Goal: Task Accomplishment & Management: Complete application form

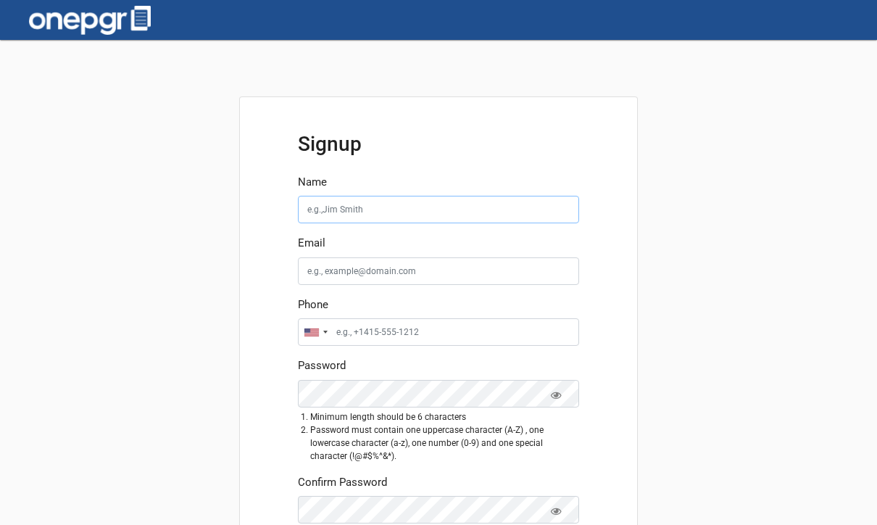
click at [433, 214] on input "Name" at bounding box center [438, 210] width 281 height 28
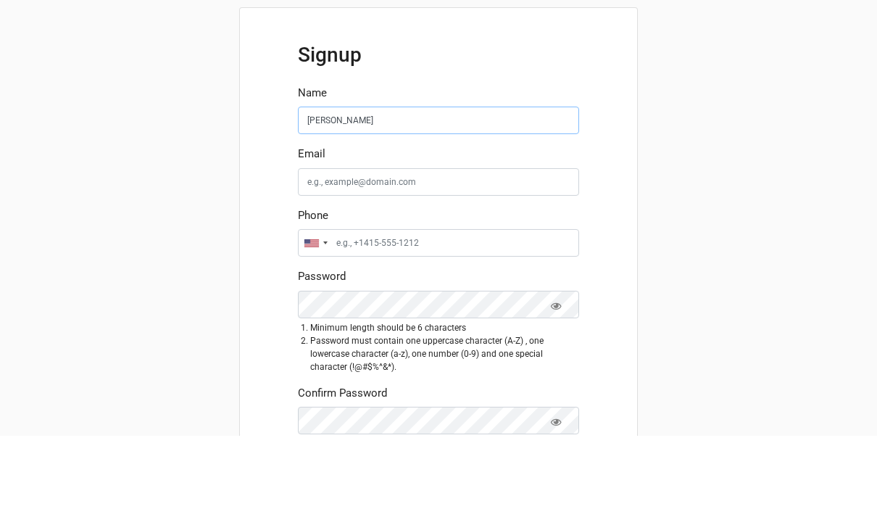
type input "[PERSON_NAME]"
click at [457, 257] on input "Email" at bounding box center [438, 271] width 281 height 28
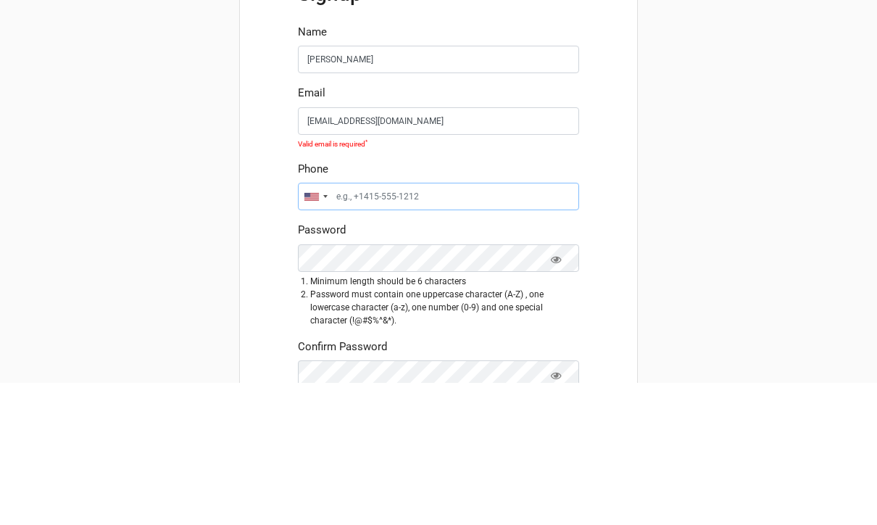
click at [483, 325] on input "Phone" at bounding box center [438, 339] width 281 height 28
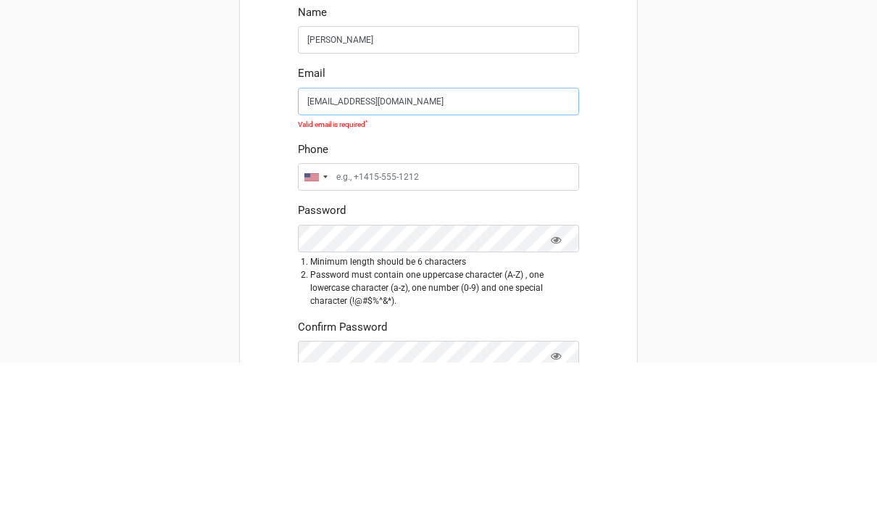
click at [488, 250] on input "[EMAIL_ADDRESS][DOMAIN_NAME]" at bounding box center [438, 264] width 281 height 28
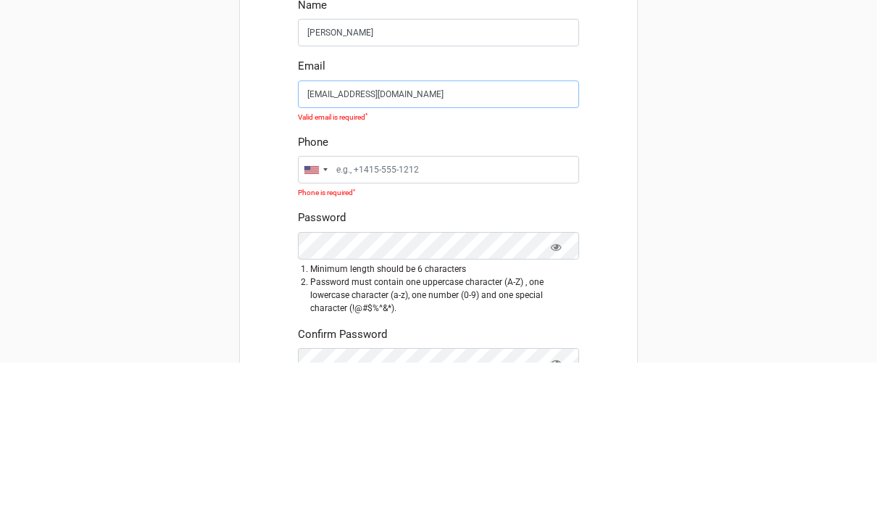
click at [329, 243] on input "[EMAIL_ADDRESS][DOMAIN_NAME]" at bounding box center [438, 257] width 281 height 28
click at [423, 318] on input "Phone" at bounding box center [438, 332] width 281 height 28
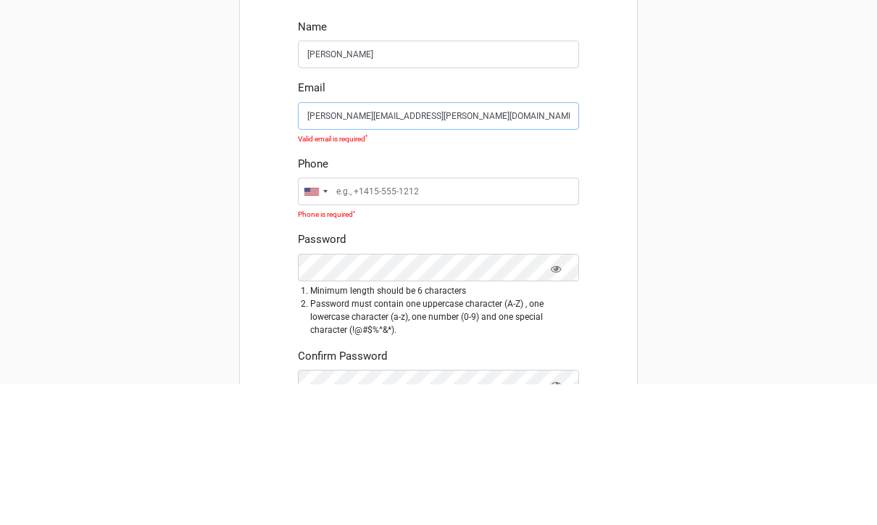
click at [364, 243] on input "[PERSON_NAME][EMAIL_ADDRESS][PERSON_NAME][DOMAIN_NAME]" at bounding box center [438, 257] width 281 height 28
type input "[EMAIL_ADDRESS][DOMAIN_NAME]"
click at [414, 318] on input "Phone" at bounding box center [438, 332] width 281 height 28
type input "6782211346"
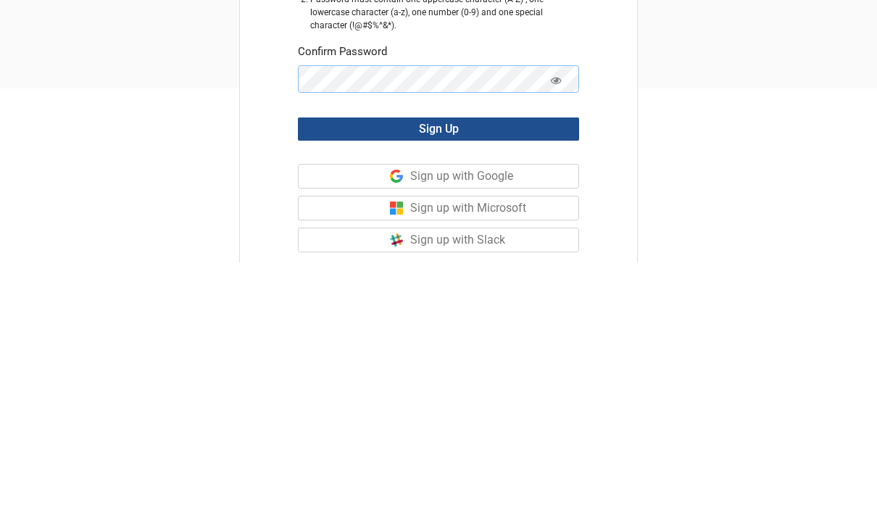
scroll to position [183, 0]
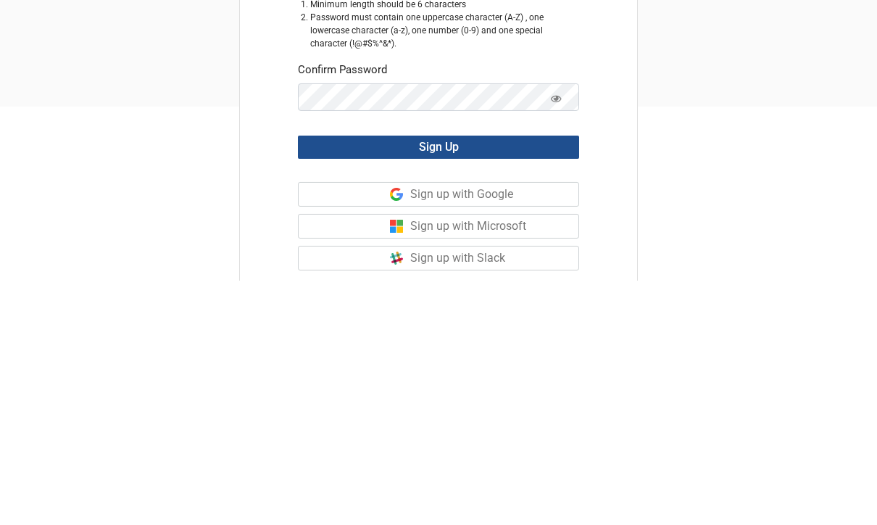
click at [554, 380] on button "Sign Up" at bounding box center [438, 391] width 281 height 23
type input "[EMAIL_ADDRESS][DOMAIN_NAME]"
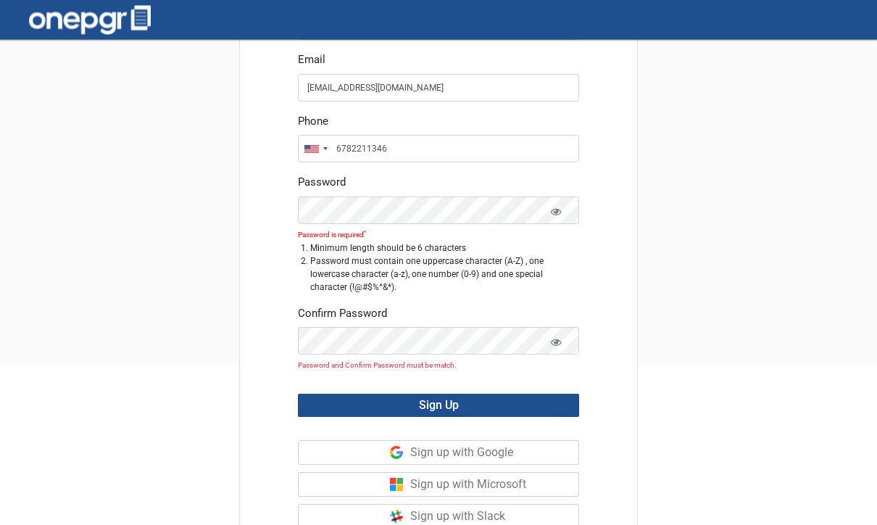
scroll to position [168, 0]
click at [554, 338] on icon at bounding box center [556, 342] width 11 height 9
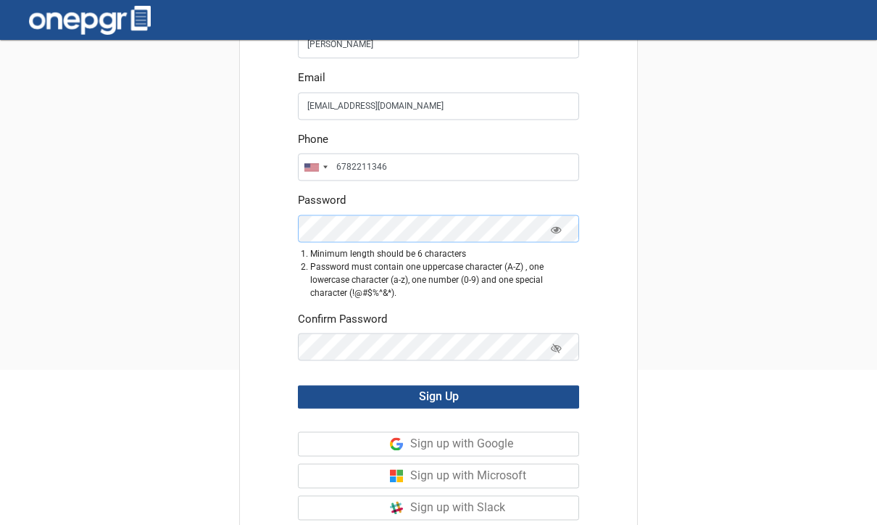
scroll to position [154, 0]
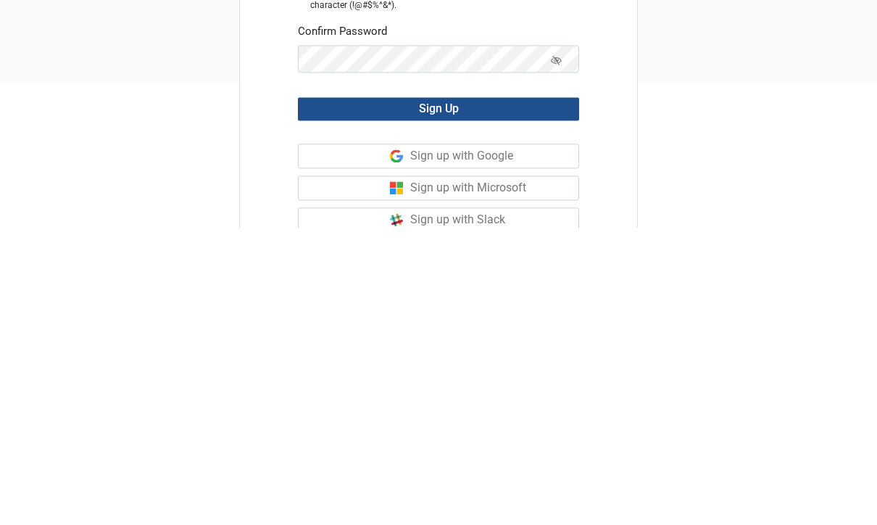
click at [530, 395] on button "Sign Up" at bounding box center [438, 406] width 281 height 23
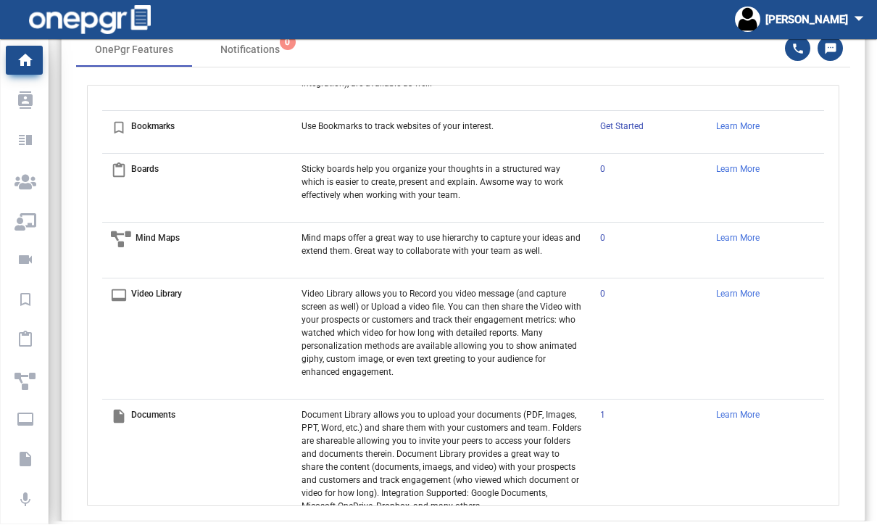
scroll to position [272, 0]
click at [146, 233] on p "Mind Maps" at bounding box center [157, 239] width 44 height 13
click at [440, 233] on p "Mind maps offer a great way to use hierarchy to capture your ideas and extend t…" at bounding box center [441, 246] width 280 height 26
click at [20, 99] on p "My Contacts" at bounding box center [21, 101] width 14 height 22
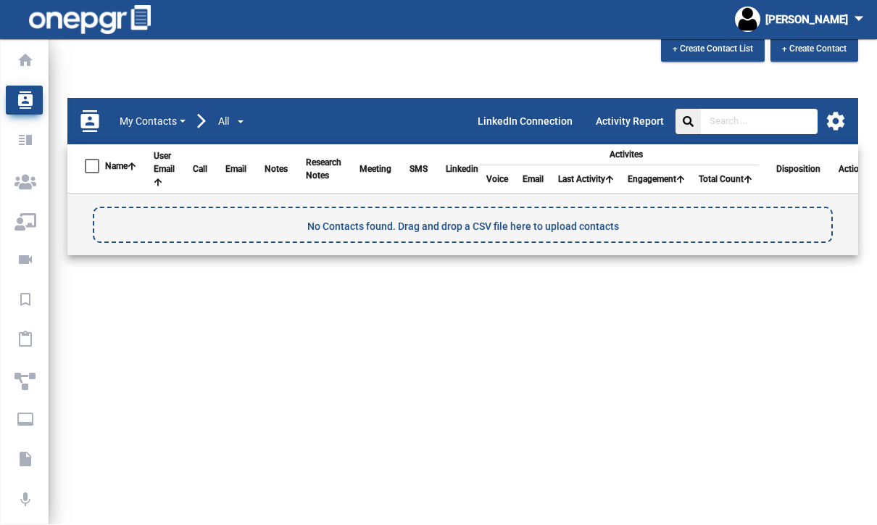
scroll to position [53, 0]
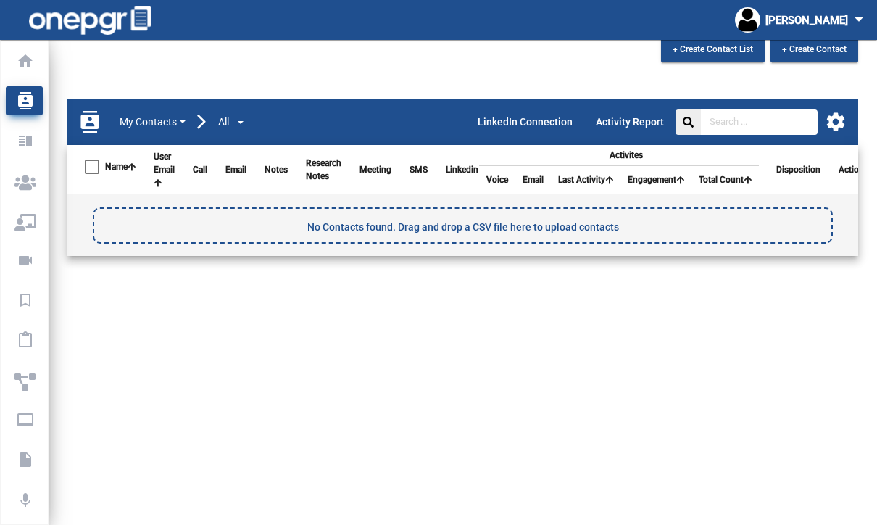
click at [28, 143] on p "Templates" at bounding box center [21, 141] width 14 height 22
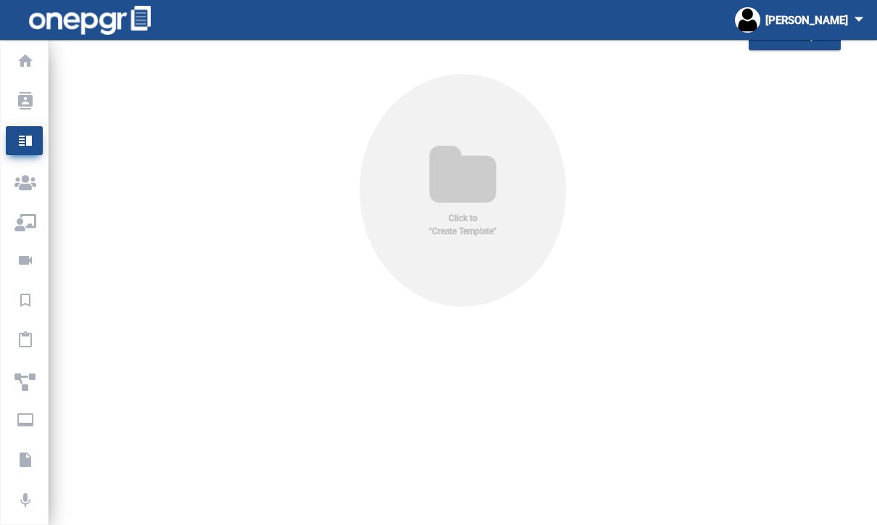
click at [28, 183] on p "Meeting Pages" at bounding box center [21, 181] width 14 height 22
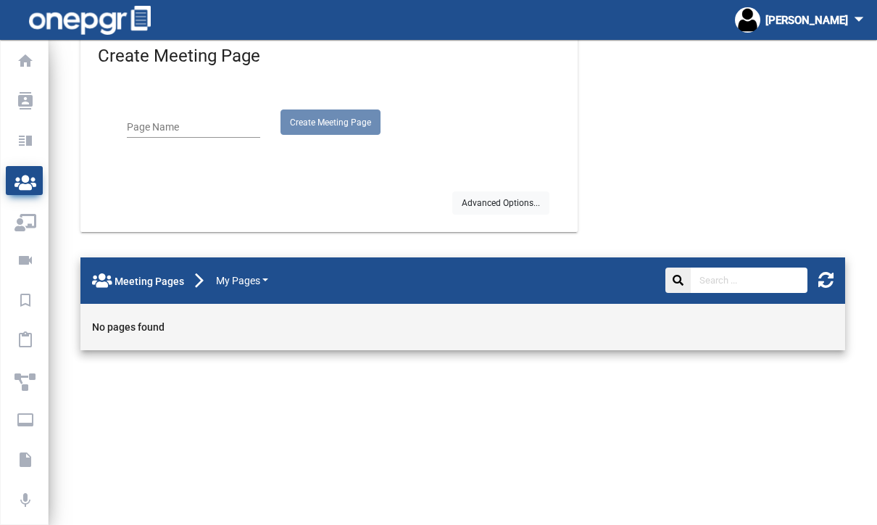
click at [28, 264] on p "Meeting Recordings" at bounding box center [21, 260] width 14 height 22
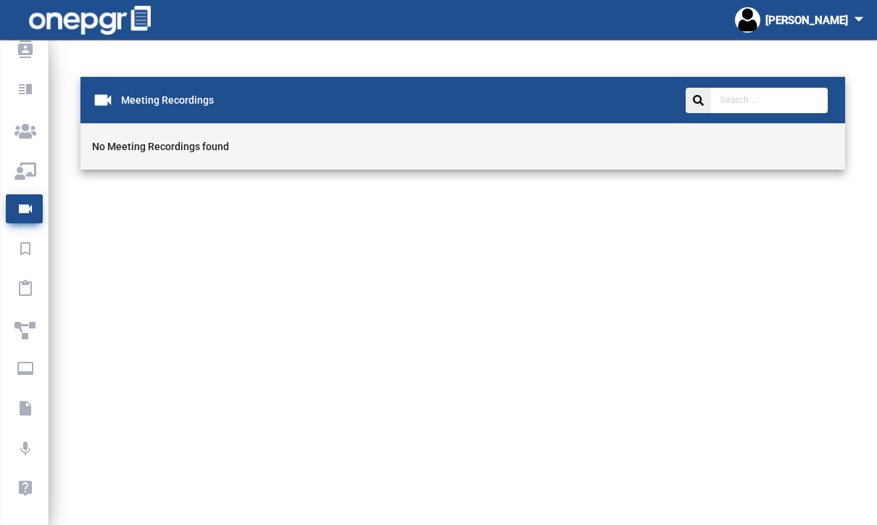
scroll to position [54, 0]
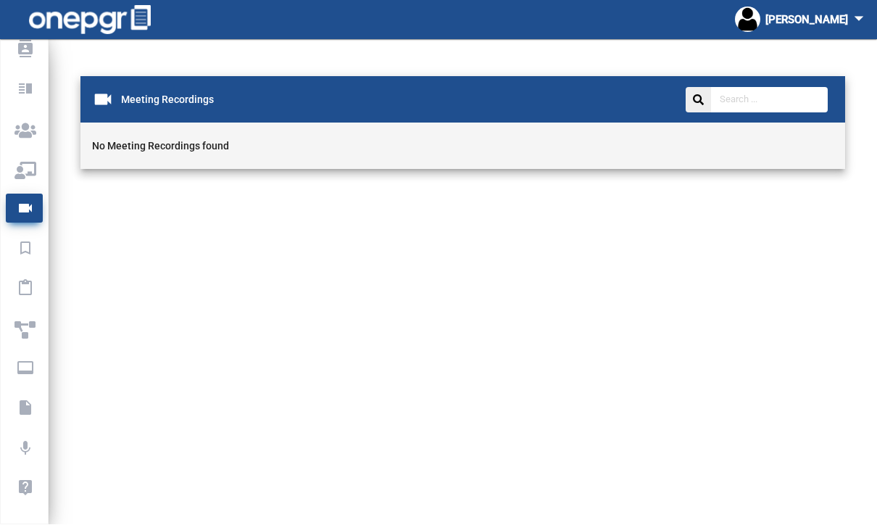
click at [28, 409] on p "Documents" at bounding box center [21, 408] width 14 height 22
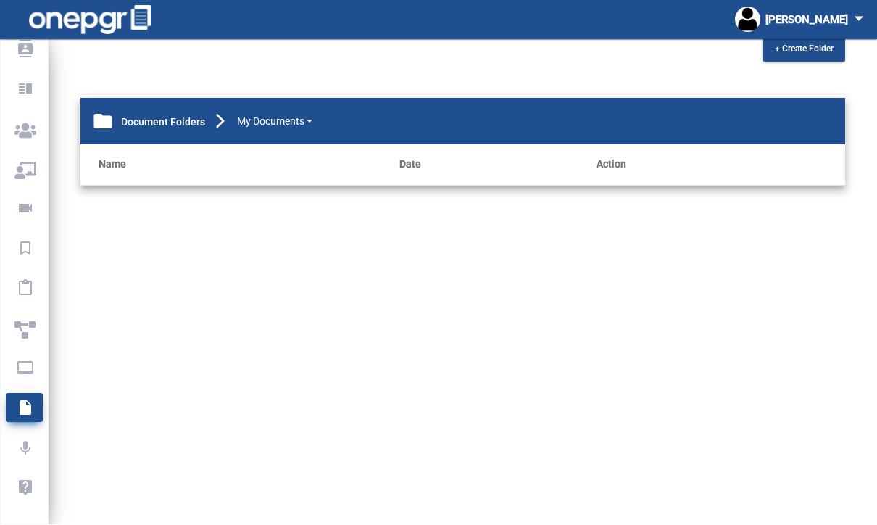
click at [28, 456] on p "Call Recordings" at bounding box center [21, 448] width 14 height 22
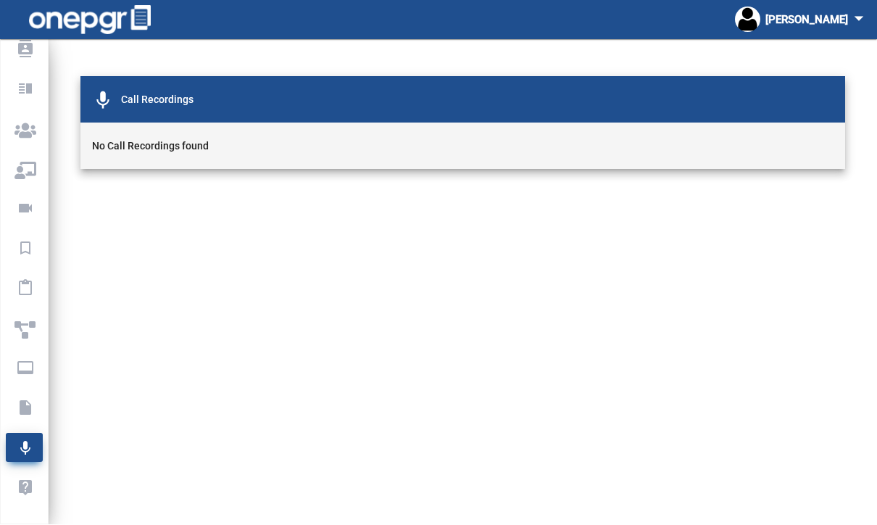
click at [28, 480] on p "help" at bounding box center [21, 488] width 14 height 22
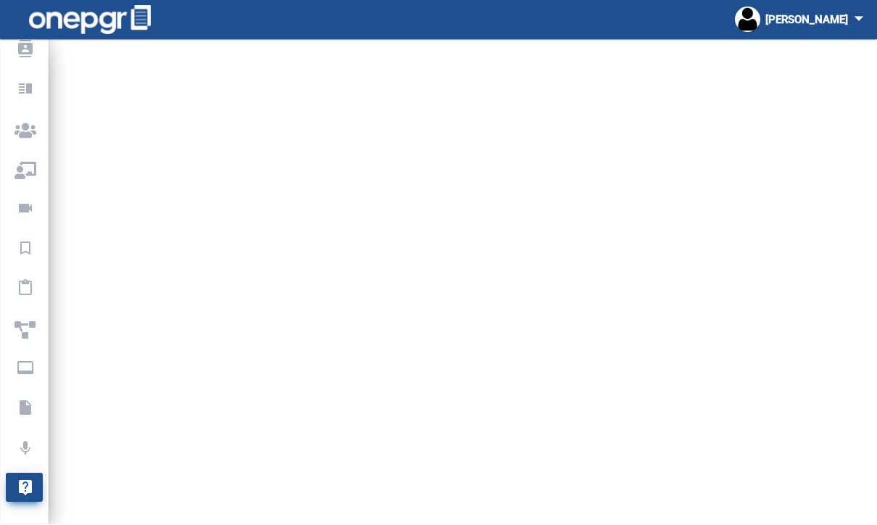
scroll to position [53, 0]
click at [851, 22] on mat-icon "arrow_drop_down" at bounding box center [859, 19] width 22 height 22
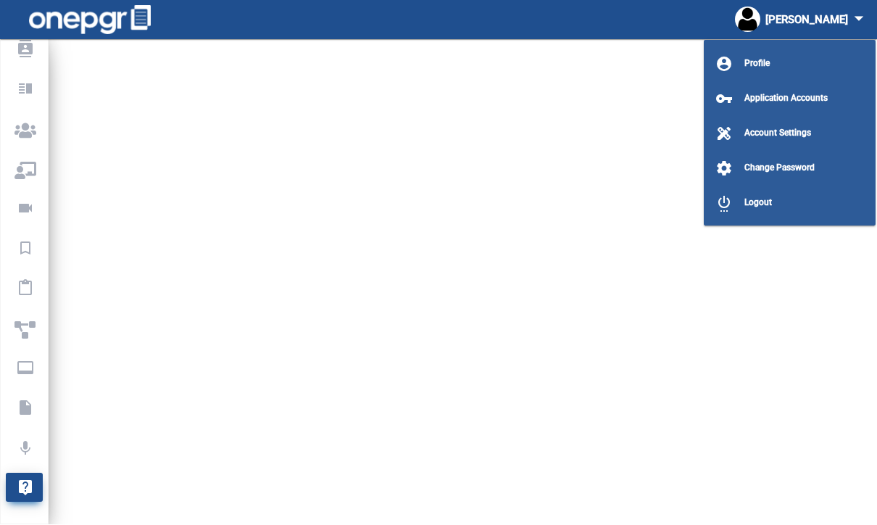
click at [758, 62] on span "Profile" at bounding box center [756, 64] width 25 height 10
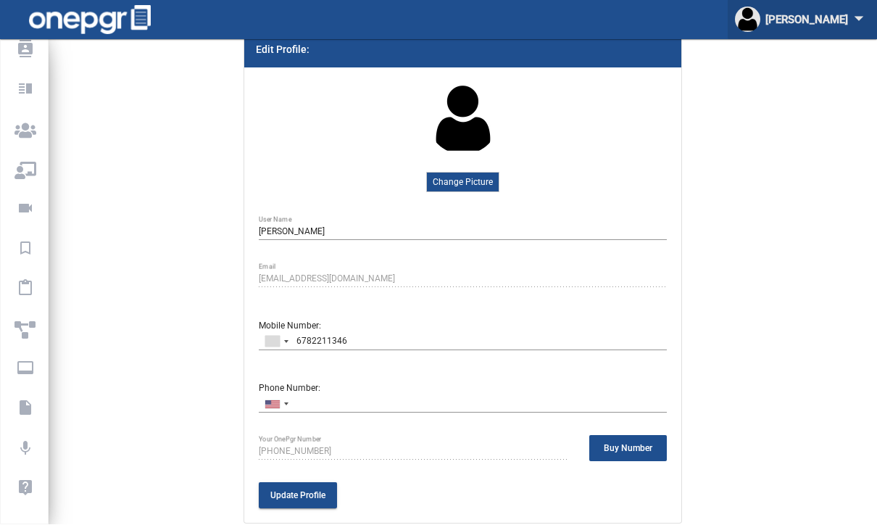
click at [862, 14] on mat-icon "arrow_drop_down" at bounding box center [859, 19] width 22 height 22
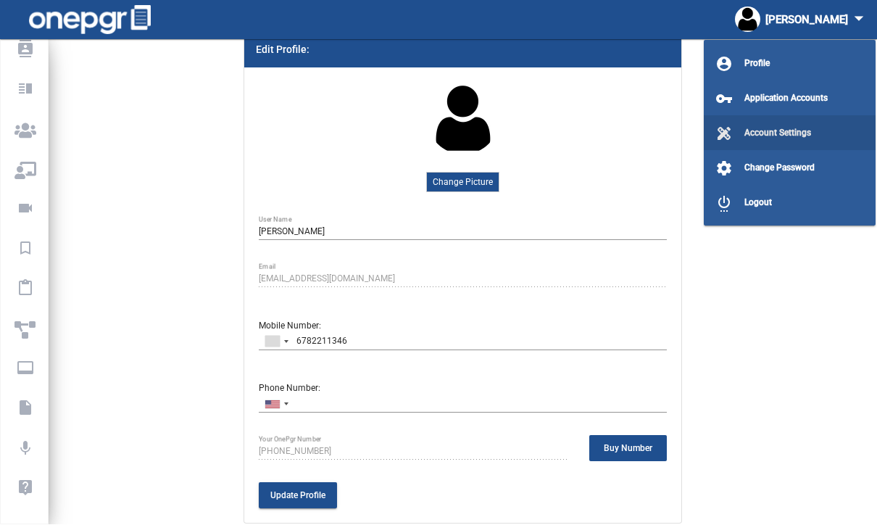
click at [790, 128] on span "Account Settings" at bounding box center [777, 133] width 67 height 10
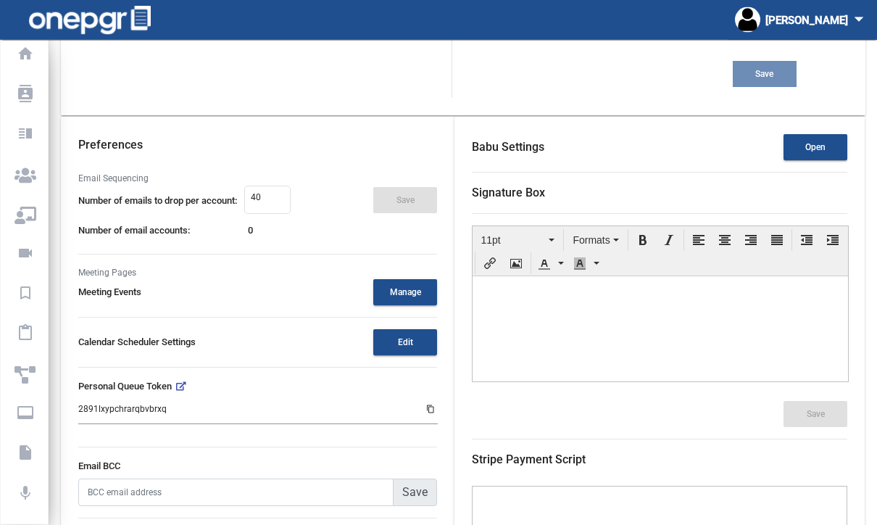
scroll to position [229, 0]
click at [831, 157] on button "Open" at bounding box center [815, 147] width 64 height 26
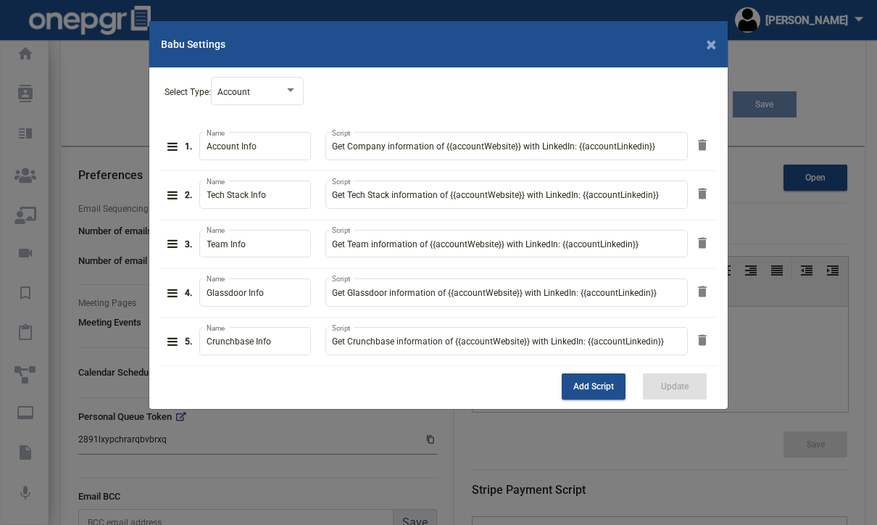
scroll to position [190, 0]
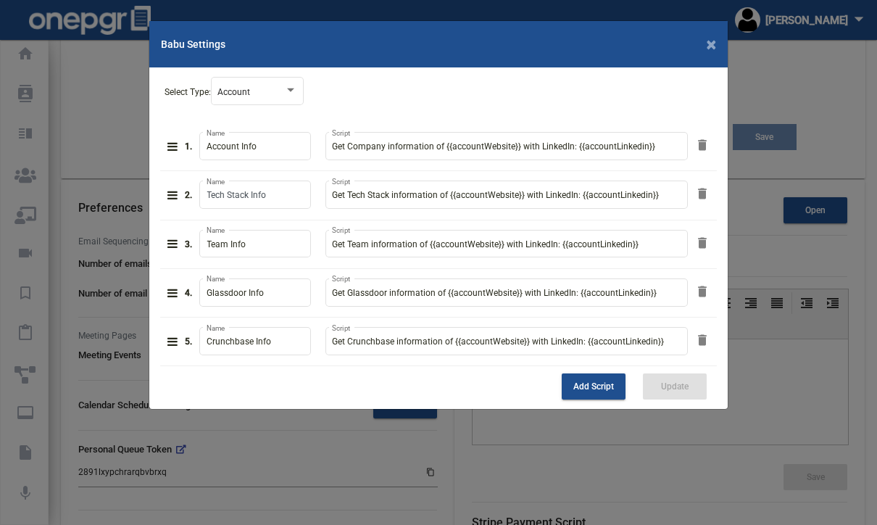
click at [276, 194] on input "Tech Stack Info" at bounding box center [254, 196] width 97 height 10
click at [175, 193] on icon at bounding box center [172, 195] width 10 height 9
click at [293, 191] on input "Tech Stack Info" at bounding box center [254, 196] width 97 height 10
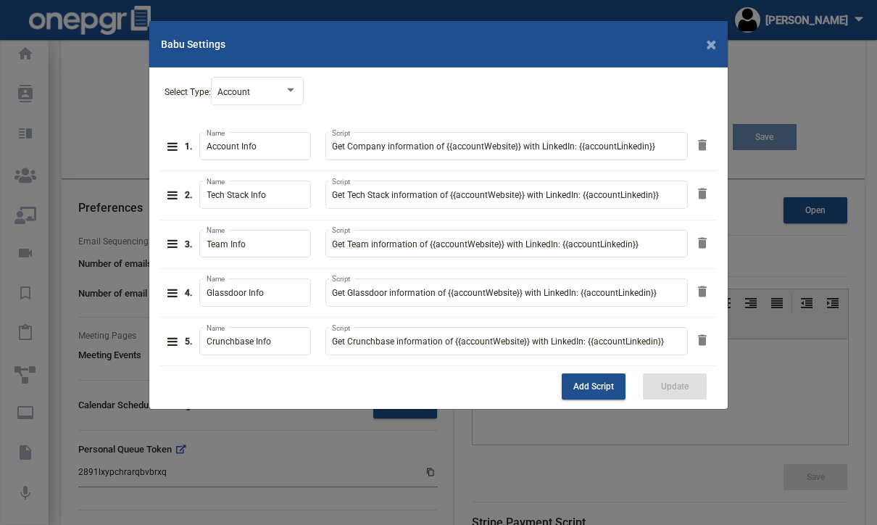
click at [608, 388] on span "Add Script" at bounding box center [593, 386] width 41 height 10
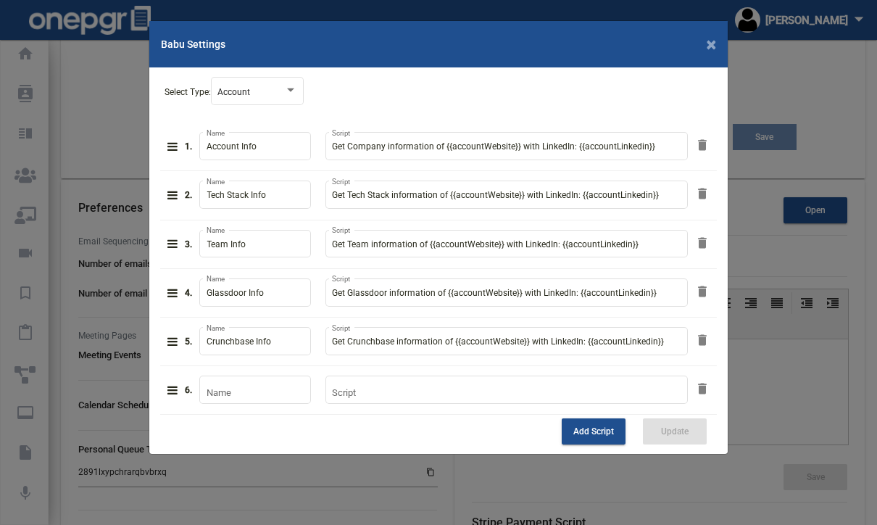
click at [709, 52] on span "×" at bounding box center [710, 44] width 9 height 20
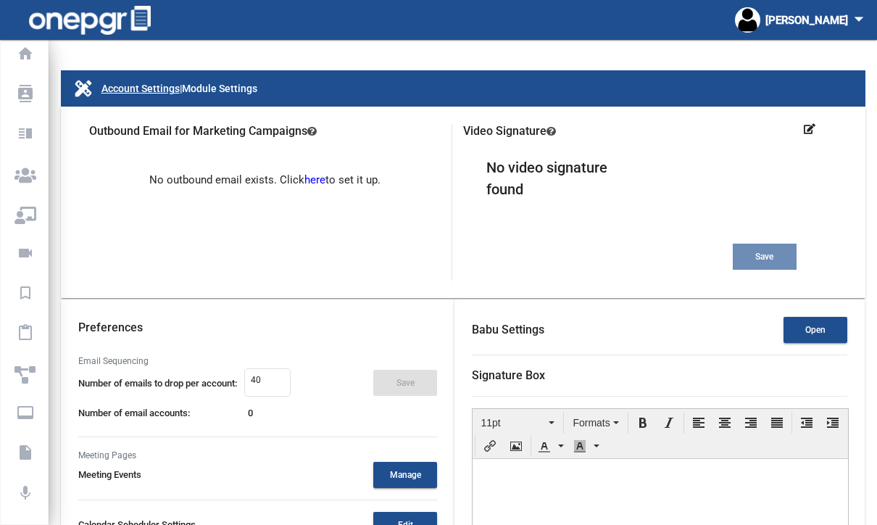
scroll to position [0, 0]
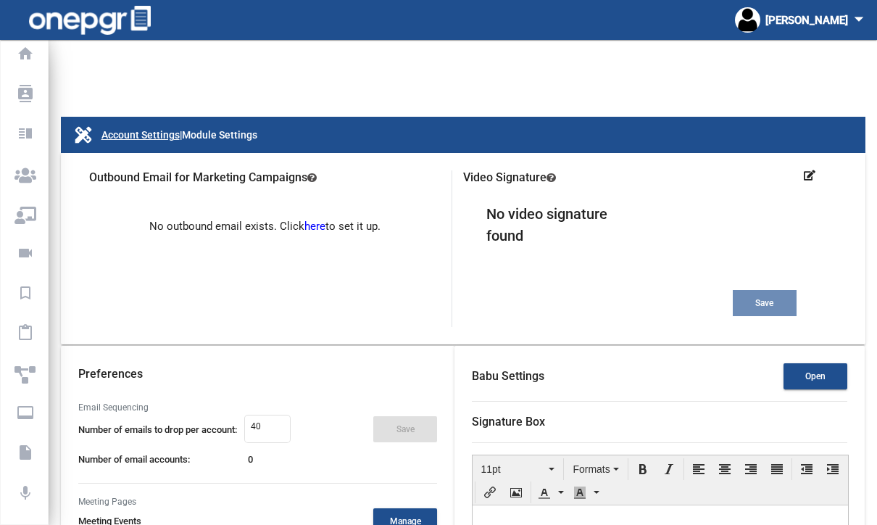
click at [316, 233] on link "here" at bounding box center [314, 226] width 21 height 13
select select
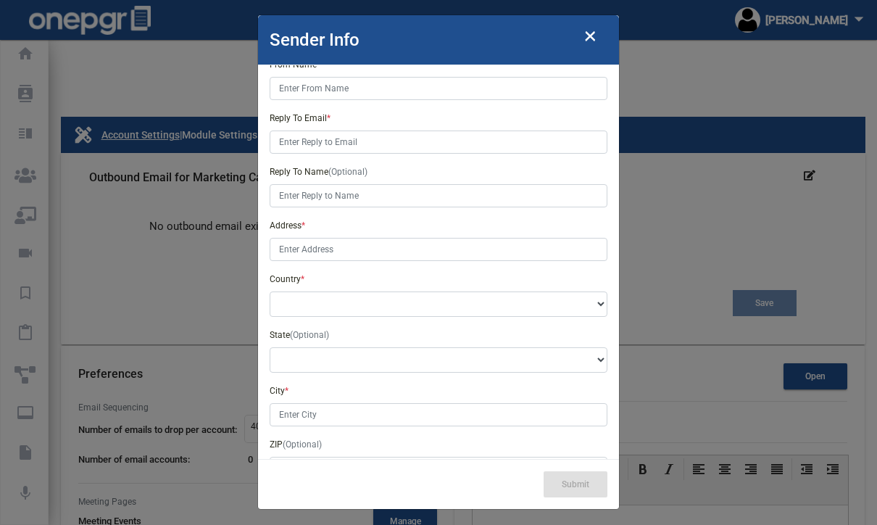
scroll to position [1, 0]
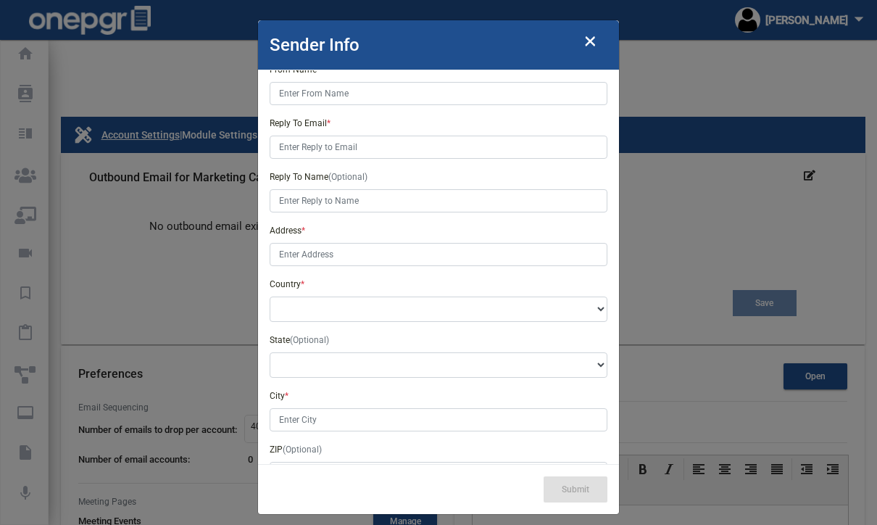
click at [208, 278] on modal-container "Sender Info × Nick Name * From Email * From Name * Reply To Email * Reply To Na…" at bounding box center [438, 262] width 877 height 525
click at [598, 48] on button "×" at bounding box center [590, 39] width 36 height 46
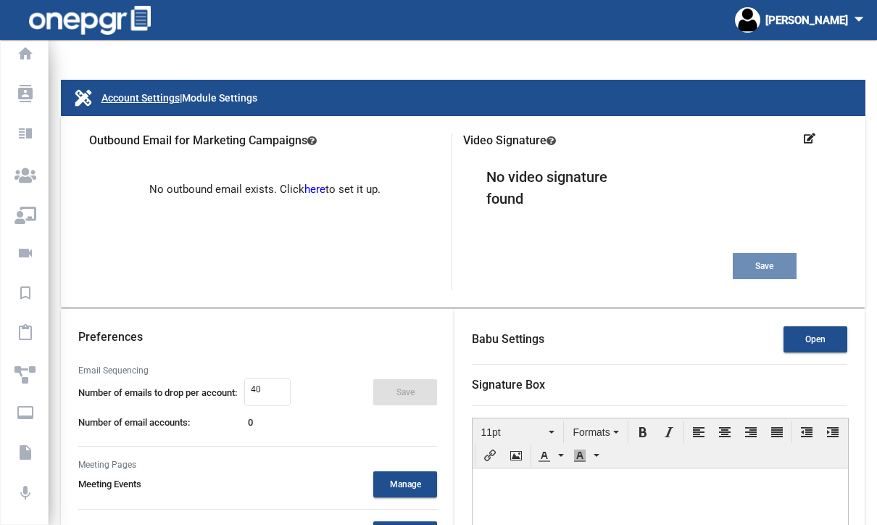
scroll to position [38, 0]
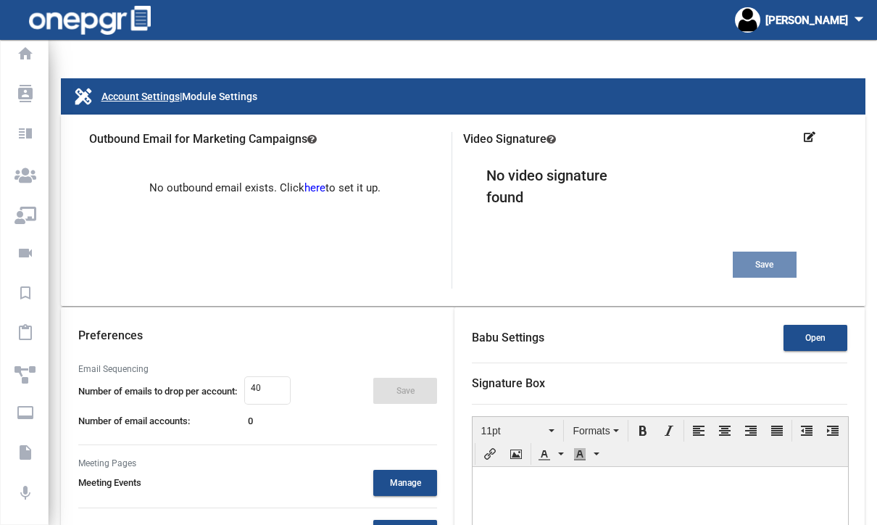
click at [23, 137] on p "Templates" at bounding box center [21, 133] width 14 height 22
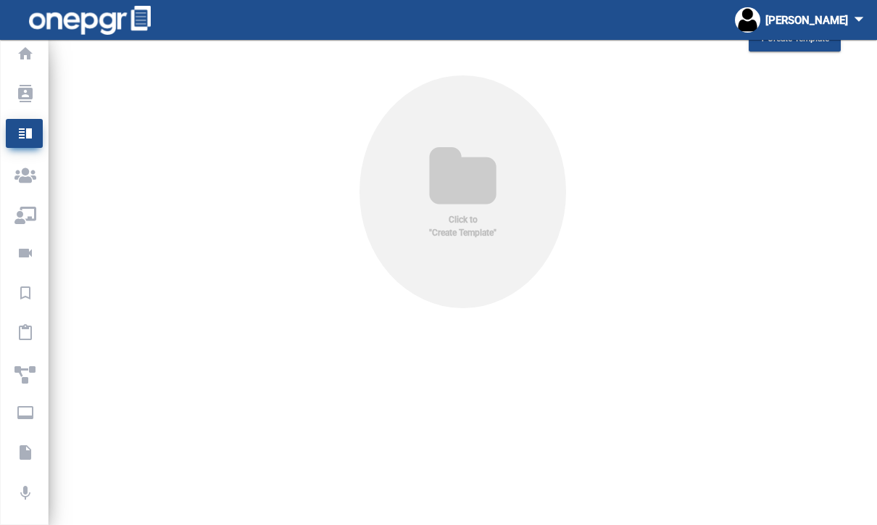
click at [28, 175] on p "Meeting Pages" at bounding box center [21, 173] width 14 height 22
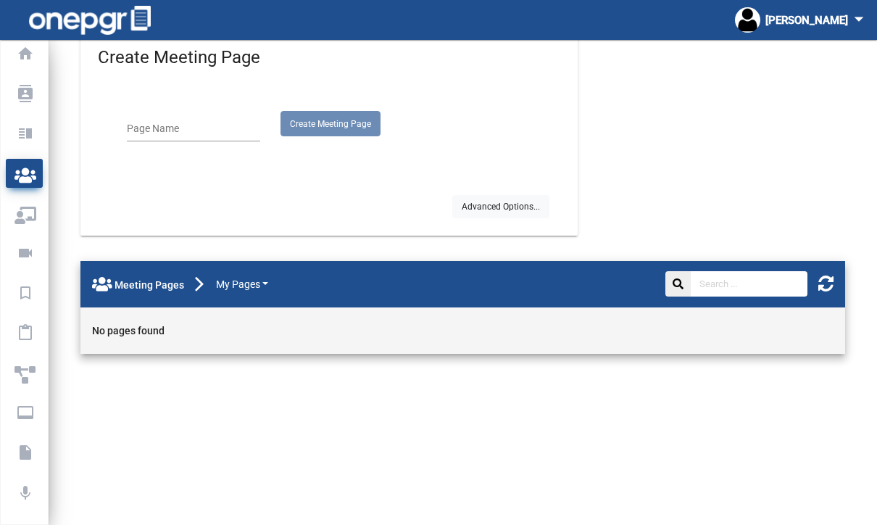
click at [28, 335] on p "Boards" at bounding box center [21, 333] width 14 height 22
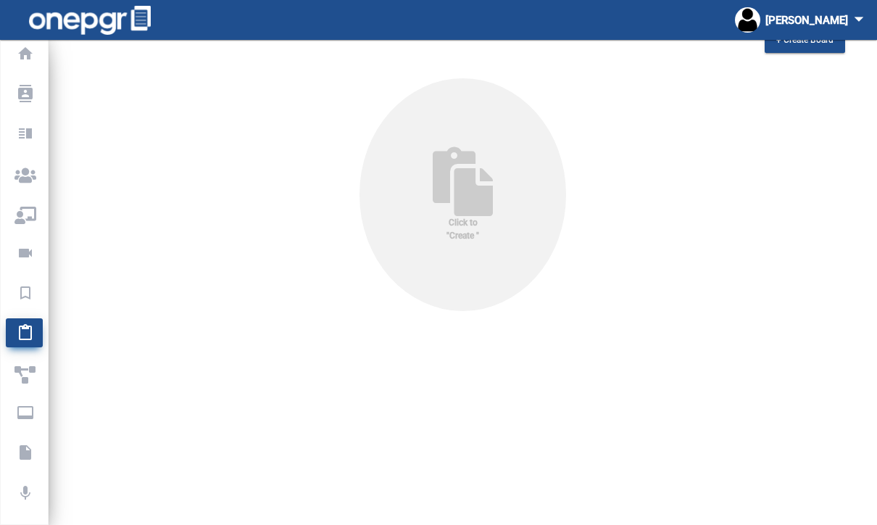
click at [28, 342] on p "Boards" at bounding box center [21, 333] width 14 height 22
click at [495, 172] on icon at bounding box center [462, 181] width 70 height 70
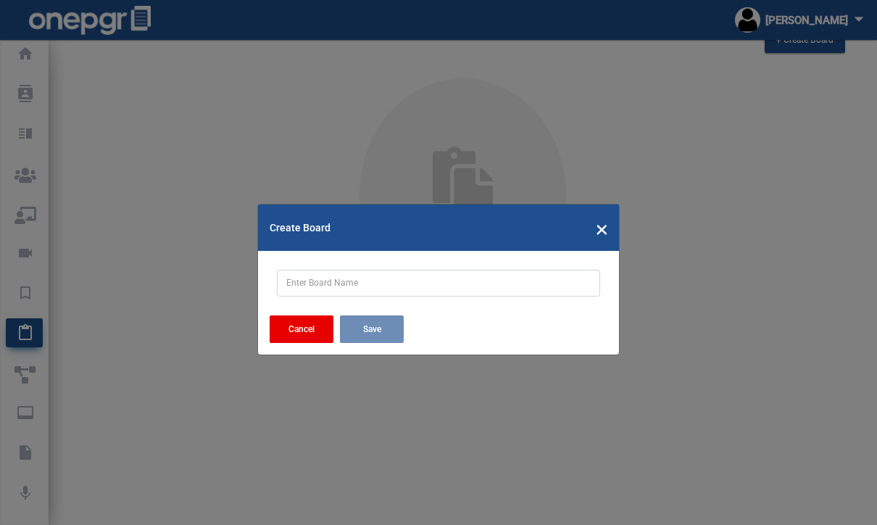
click at [595, 243] on mat-toolbar "Create Board ×" at bounding box center [438, 227] width 361 height 46
click at [606, 234] on span "×" at bounding box center [602, 228] width 12 height 28
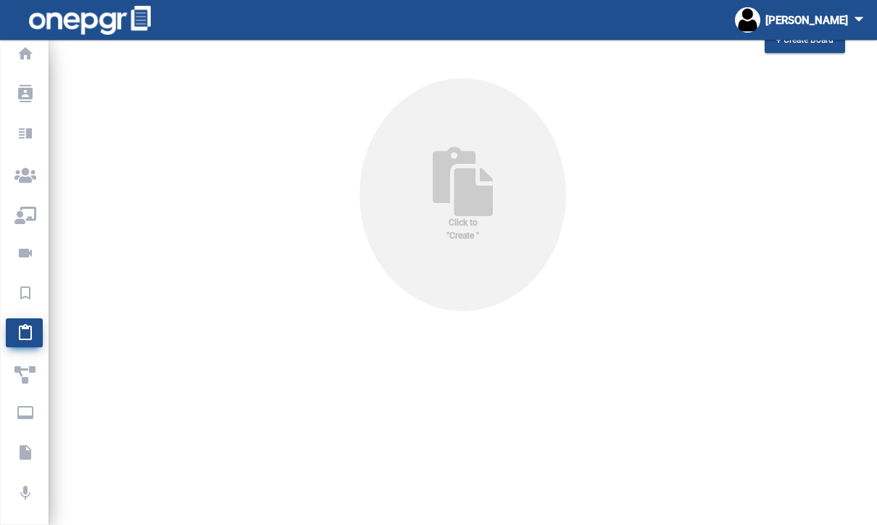
click at [128, 12] on img at bounding box center [90, 20] width 122 height 29
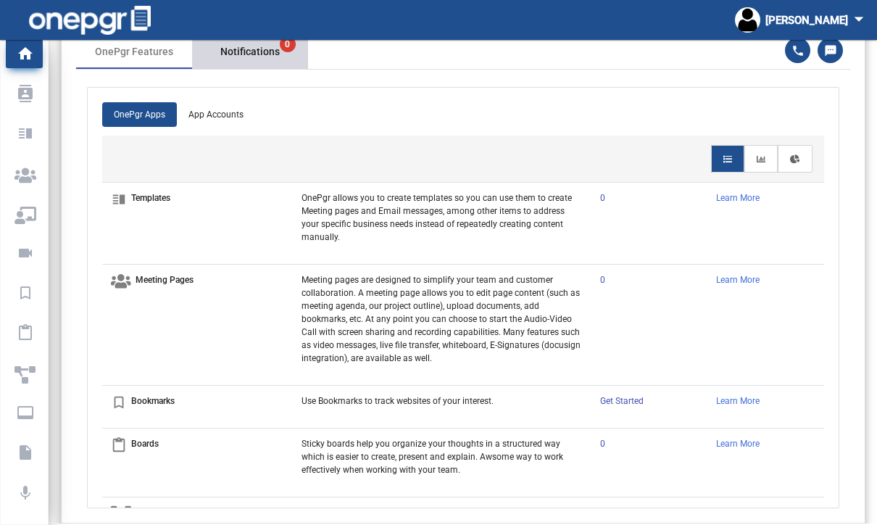
click at [254, 59] on div "Notifications 0" at bounding box center [250, 51] width 116 height 35
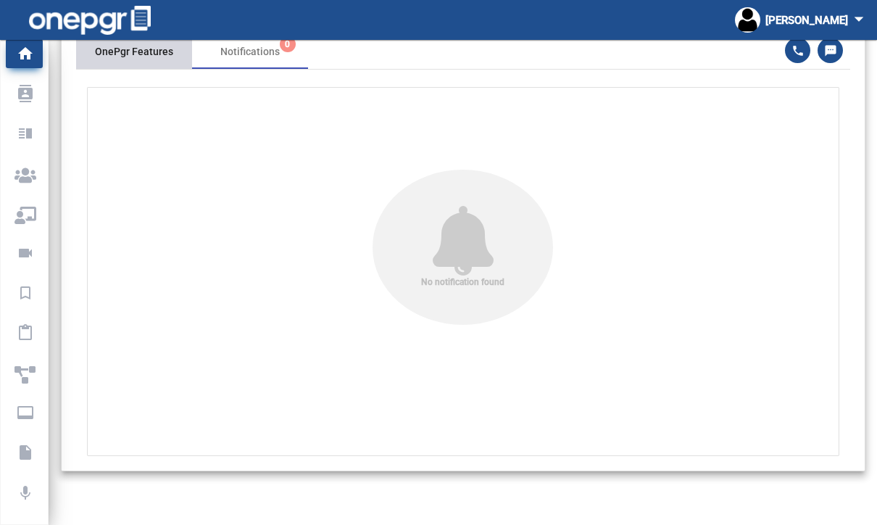
click at [133, 67] on div "OnePgr Features" at bounding box center [134, 51] width 116 height 35
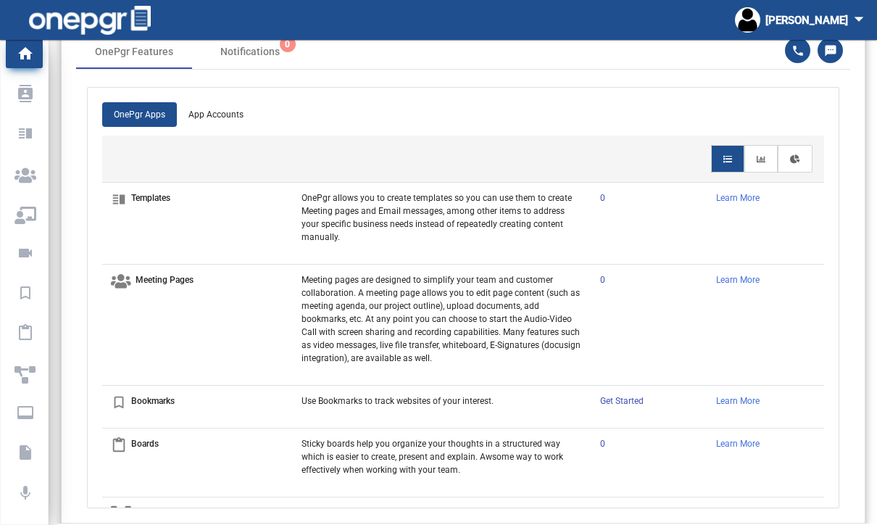
click at [789, 59] on div "phone" at bounding box center [797, 50] width 25 height 25
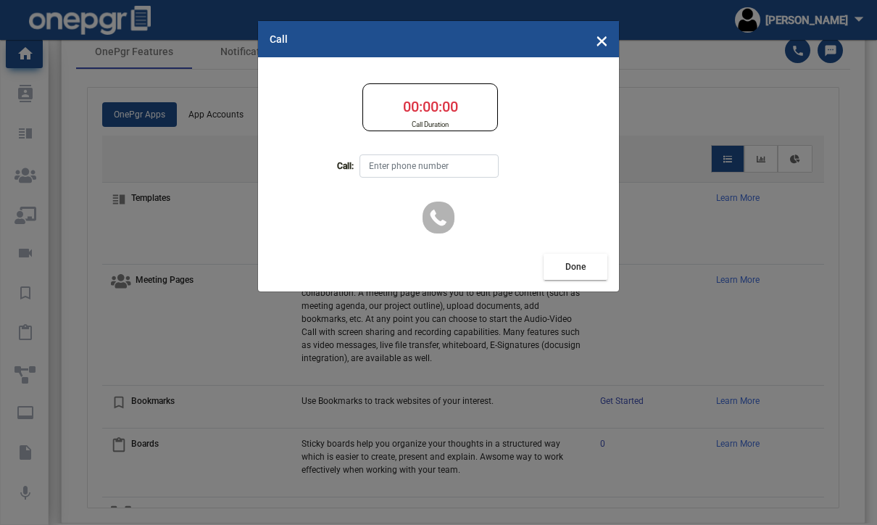
click at [599, 46] on span "×" at bounding box center [602, 39] width 12 height 28
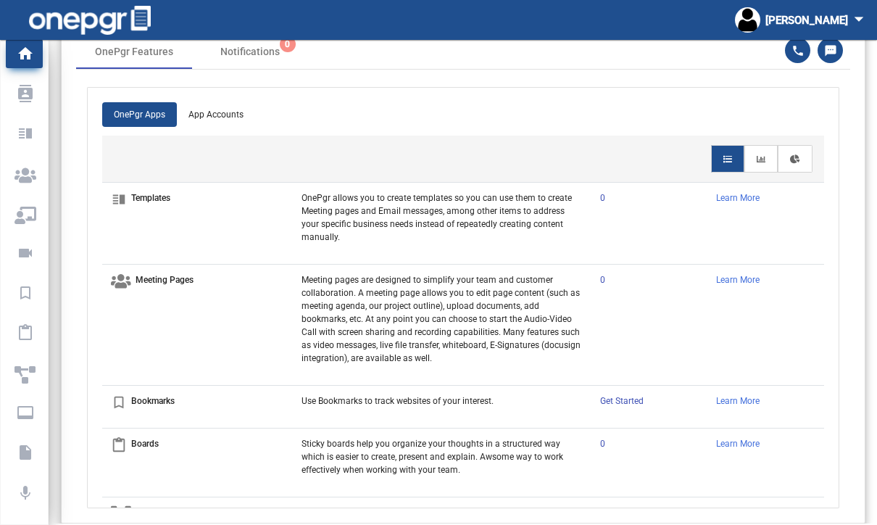
click at [25, 338] on p "Boards" at bounding box center [21, 333] width 14 height 22
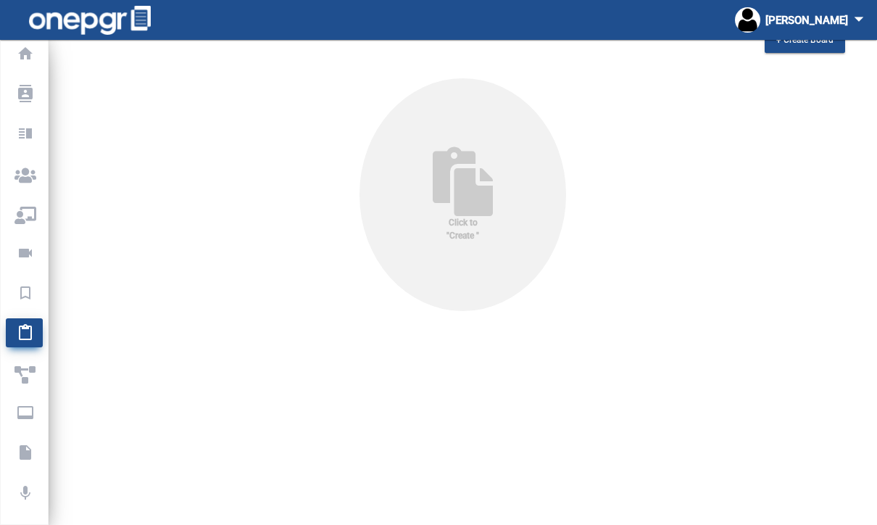
click at [28, 220] on p "Webinars" at bounding box center [21, 213] width 14 height 22
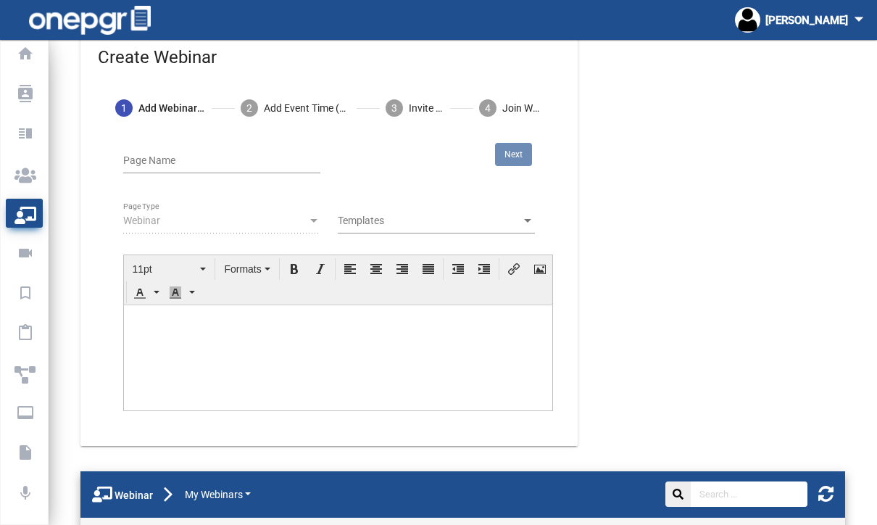
click at [306, 220] on div "Webinar" at bounding box center [215, 221] width 184 height 12
click at [301, 225] on div "Webinar" at bounding box center [215, 221] width 184 height 12
click at [304, 217] on div "Webinar" at bounding box center [215, 221] width 184 height 12
click at [512, 217] on span at bounding box center [430, 221] width 184 height 12
click at [510, 210] on div "Templates" at bounding box center [436, 217] width 197 height 28
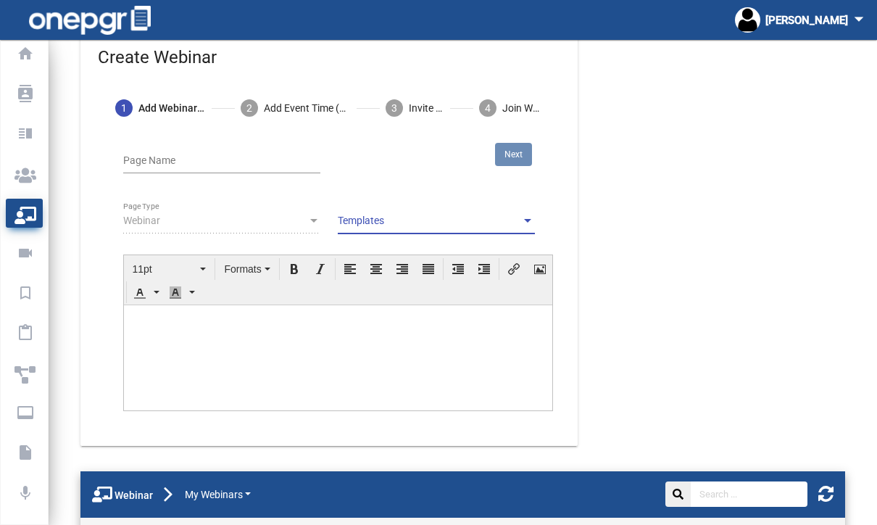
click at [278, 147] on div "Page Name" at bounding box center [221, 157] width 197 height 28
click at [357, 167] on div "Next" at bounding box center [436, 164] width 197 height 43
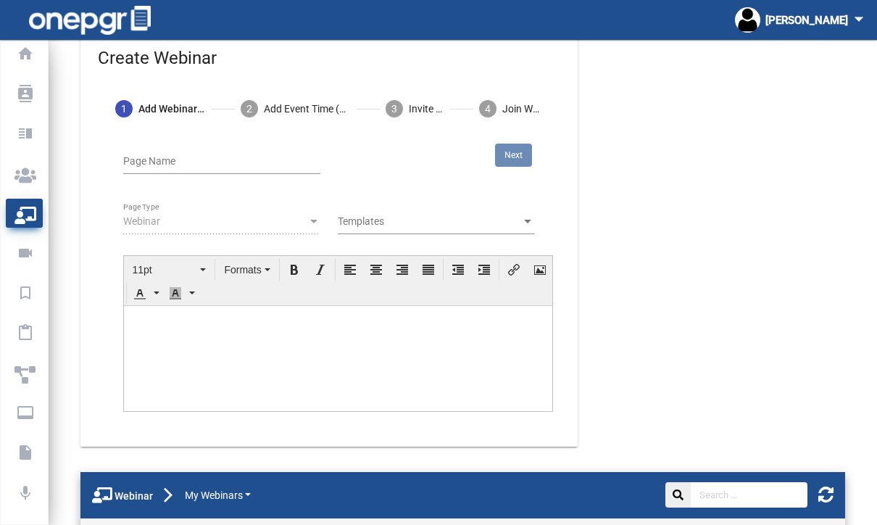
click at [28, 175] on p "Meeting Pages" at bounding box center [21, 173] width 14 height 22
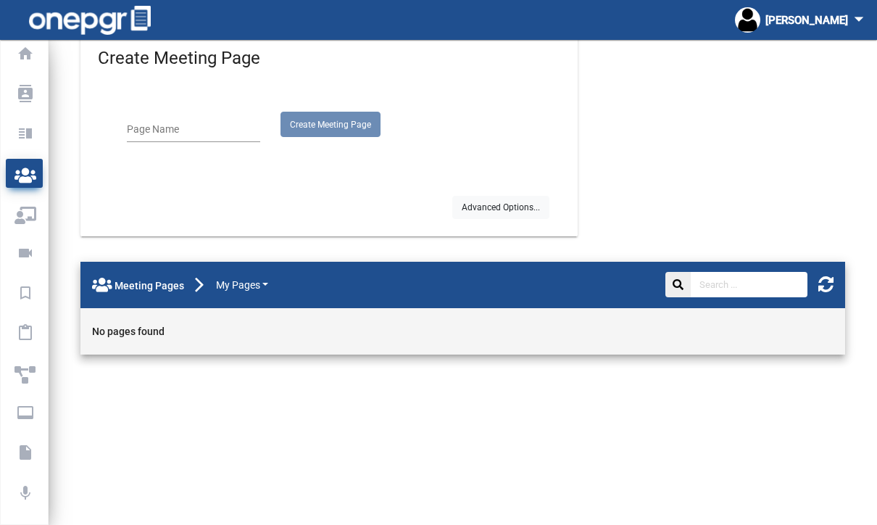
click at [28, 142] on p "Templates" at bounding box center [21, 133] width 14 height 22
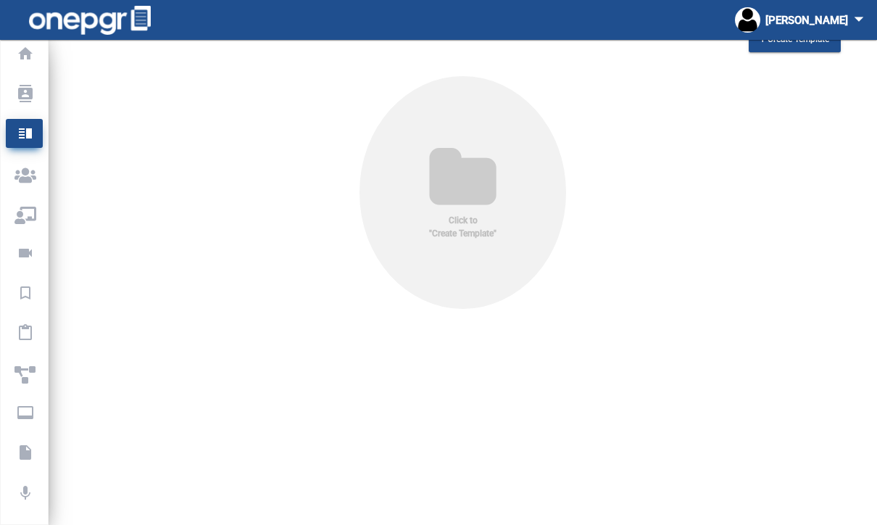
click at [28, 99] on p "My Contacts" at bounding box center [21, 94] width 14 height 22
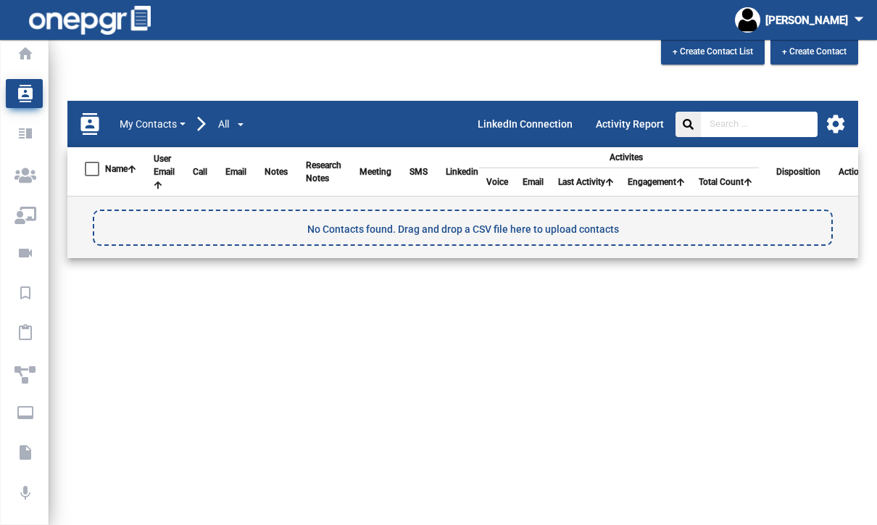
click at [644, 234] on div "No Contacts found. Drag and drop a CSV file here to upload contacts" at bounding box center [462, 229] width 736 height 36
